Goal: Task Accomplishment & Management: Manage account settings

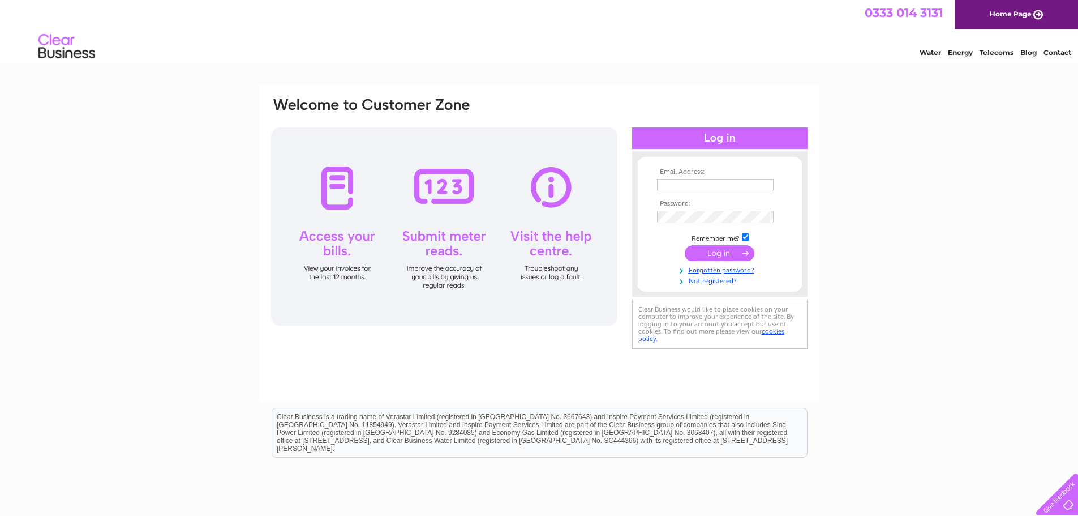
type input "simon.royal1@nhs.net"
click at [727, 255] on input "submit" at bounding box center [720, 253] width 70 height 16
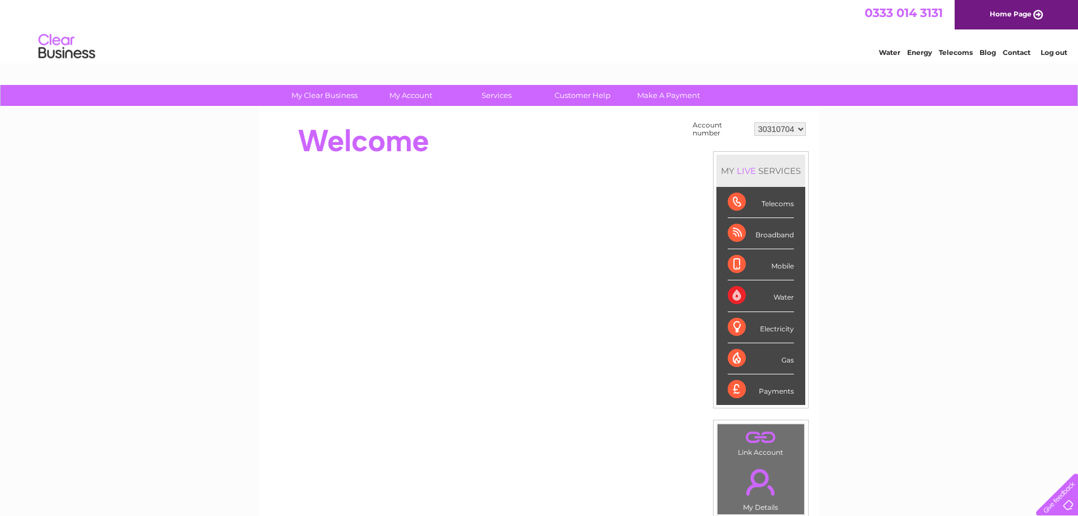
click at [792, 235] on div "Broadband" at bounding box center [761, 233] width 66 height 31
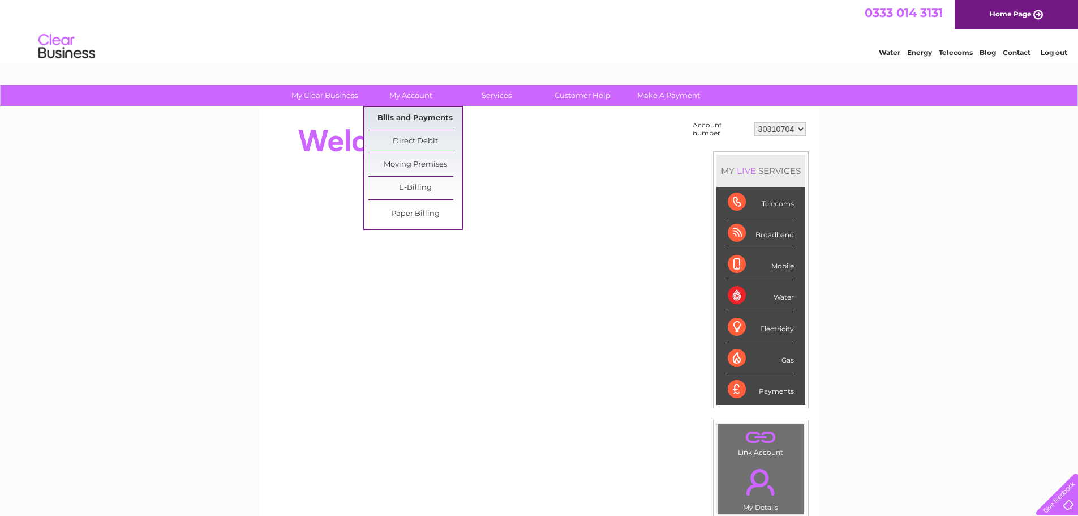
click at [400, 119] on link "Bills and Payments" at bounding box center [414, 118] width 93 height 23
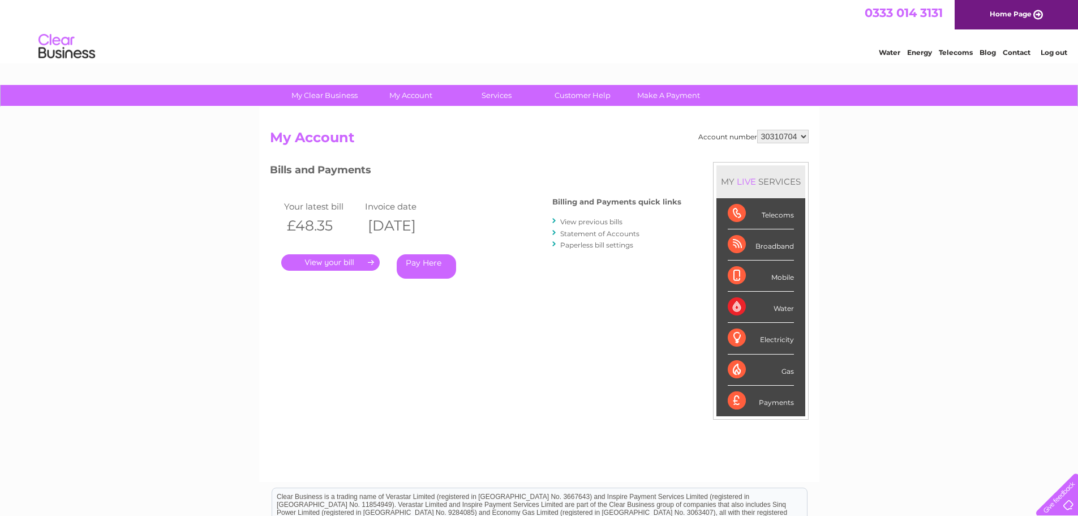
click at [347, 256] on link "." at bounding box center [330, 262] width 98 height 16
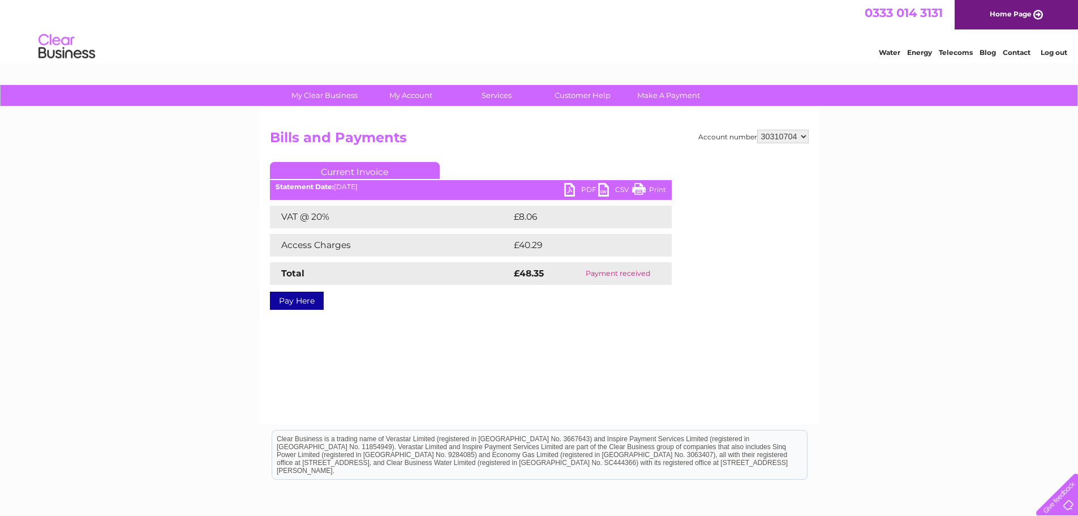
click at [583, 189] on link "PDF" at bounding box center [581, 191] width 34 height 16
click at [1048, 50] on link "Log out" at bounding box center [1054, 52] width 27 height 8
